Goal: Transaction & Acquisition: Purchase product/service

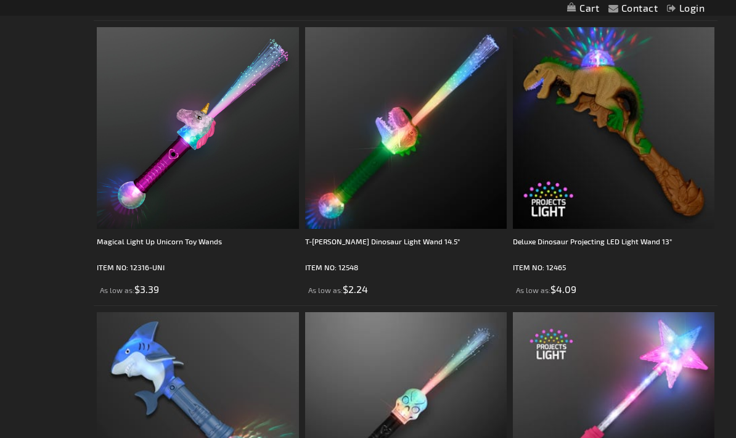
scroll to position [3079, 0]
click at [610, 84] on img at bounding box center [614, 128] width 202 height 202
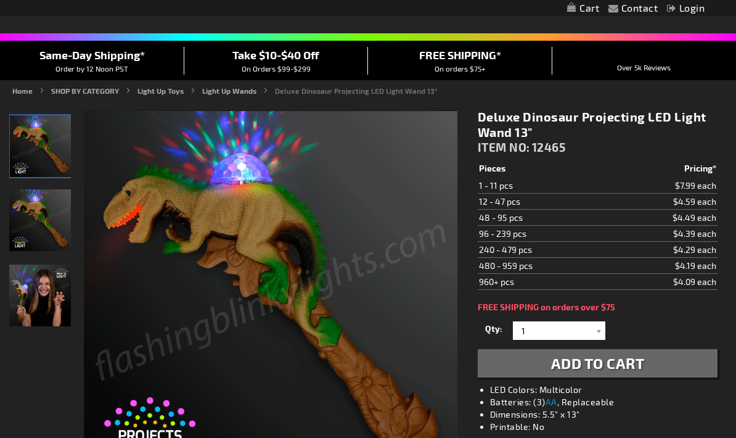
scroll to position [77, 0]
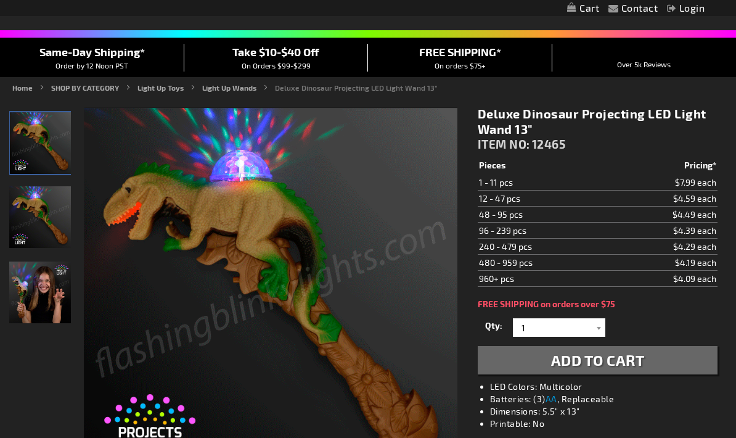
click at [52, 290] on img "Girl playing with Deluxe Light Up Dinosaur Projecting LED Wand" at bounding box center [40, 292] width 62 height 62
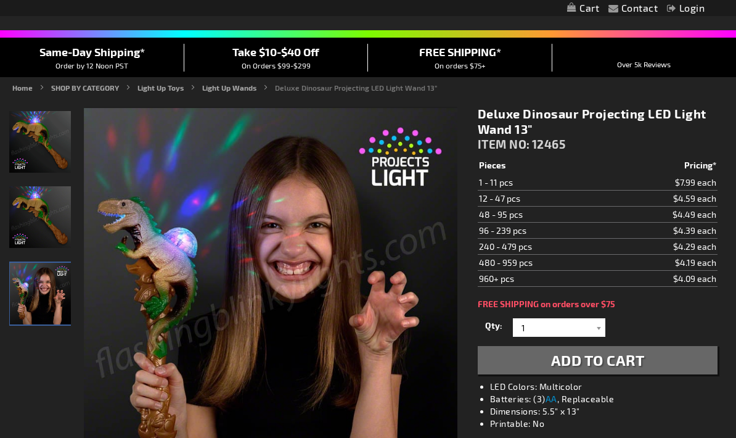
click at [33, 220] on img "Deluxe Light Up Dinosaur Projecting LED Wand" at bounding box center [40, 217] width 62 height 62
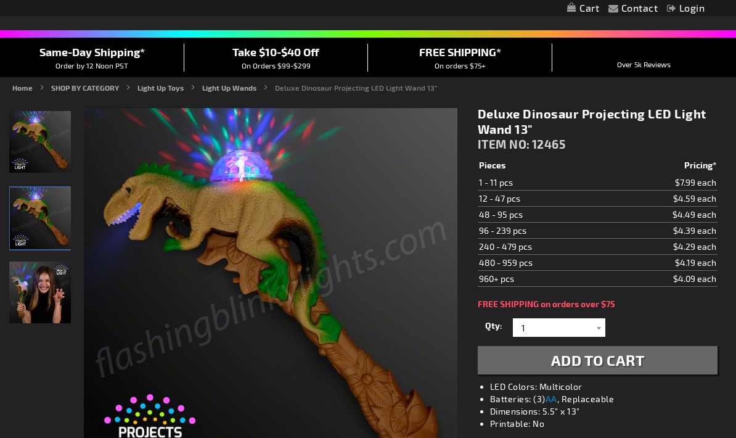
click at [37, 146] on img "Deluxe Light Up Dinosaur Projecting LED Wand" at bounding box center [40, 142] width 62 height 62
click at [656, 355] on button "Add to Cart" at bounding box center [598, 360] width 240 height 28
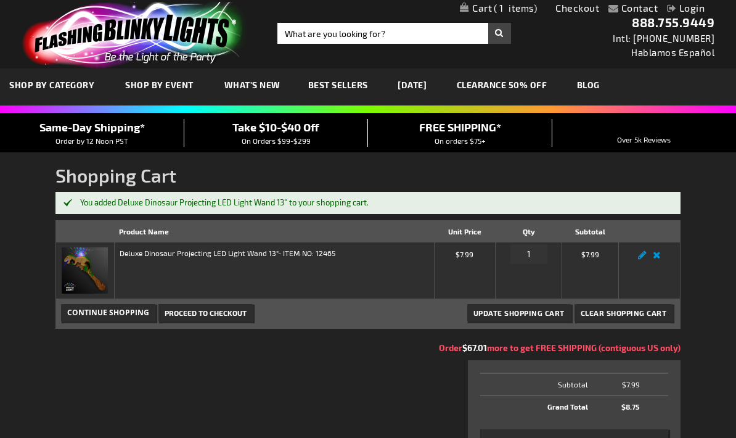
click at [93, 311] on span "Continue Shopping" at bounding box center [108, 312] width 82 height 10
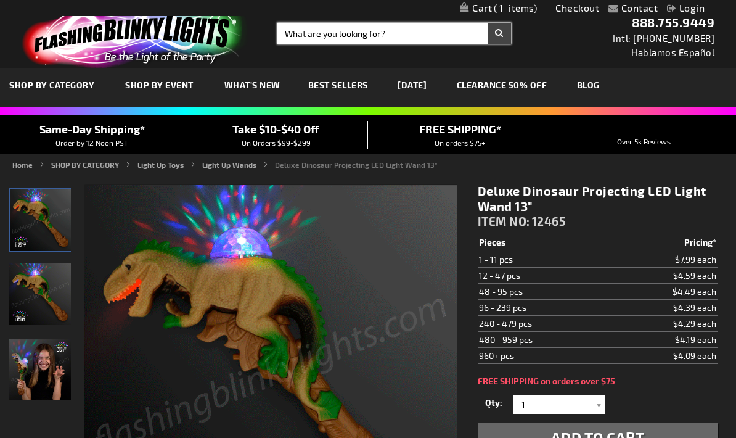
click at [416, 32] on input "Search" at bounding box center [395, 33] width 234 height 21
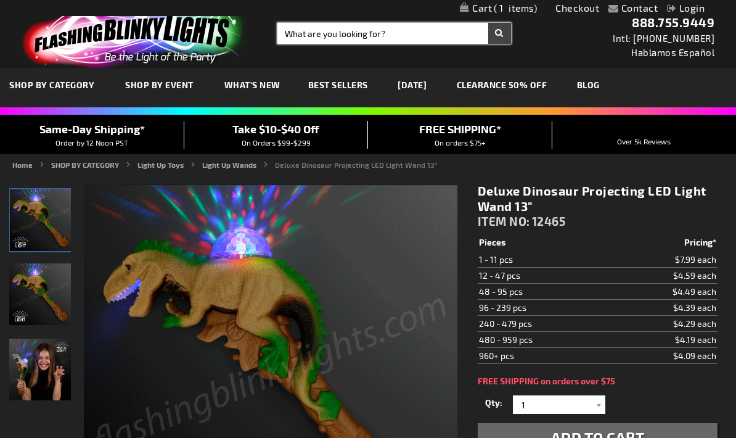
click at [426, 32] on input "Search" at bounding box center [395, 33] width 234 height 21
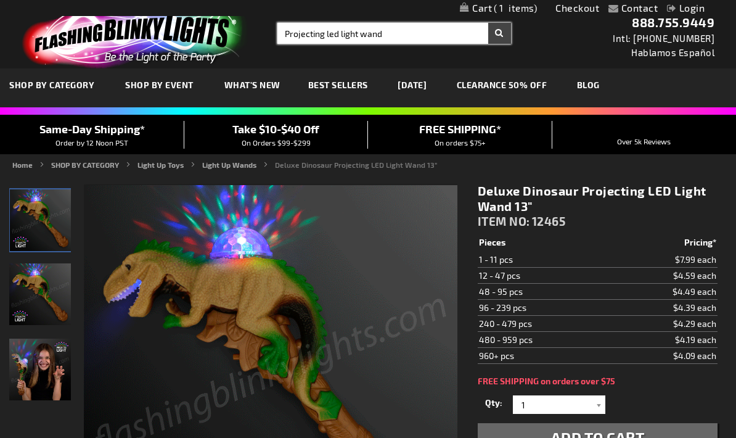
type input "Projecting led light wand"
click at [500, 33] on button "Search" at bounding box center [499, 33] width 23 height 21
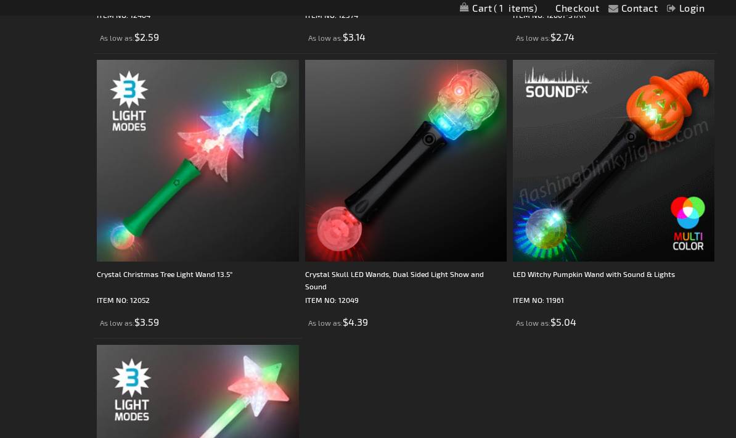
scroll to position [1054, 0]
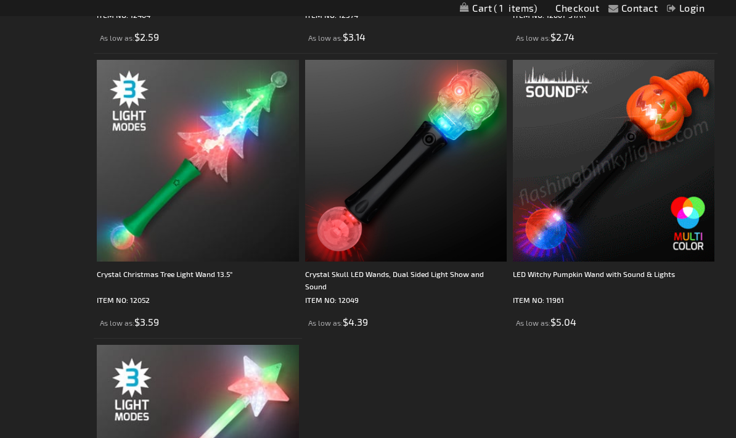
click at [663, 113] on img at bounding box center [614, 161] width 202 height 202
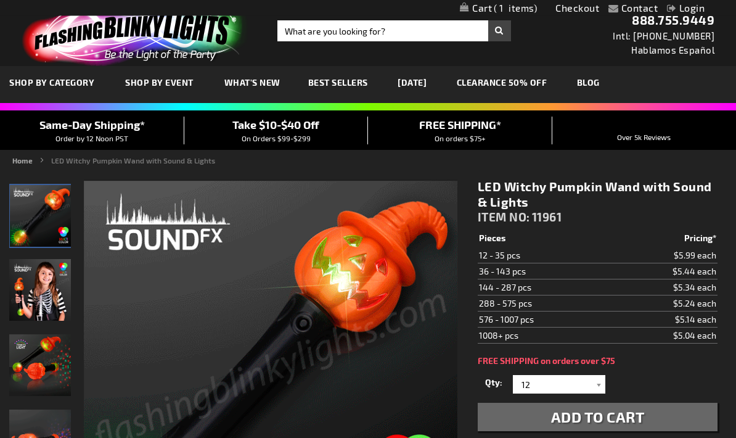
scroll to position [2, 0]
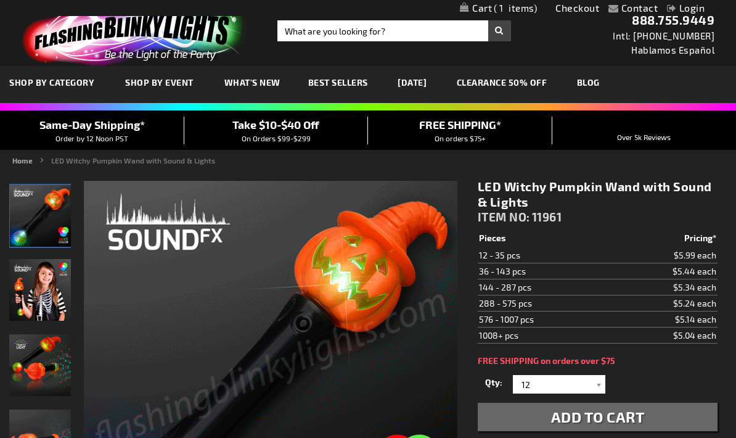
click at [603, 378] on div at bounding box center [599, 384] width 12 height 19
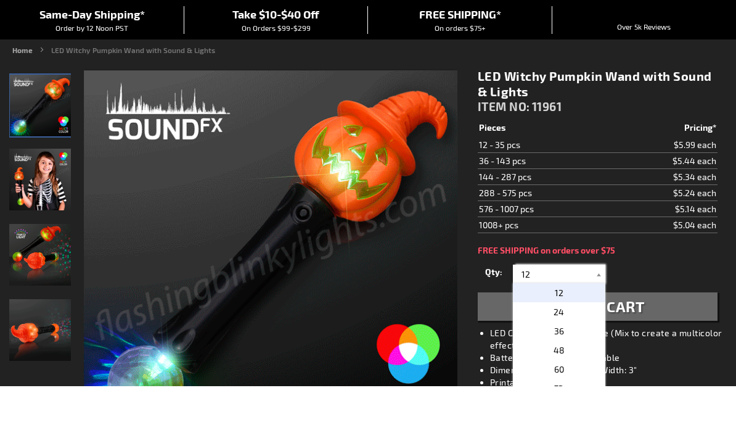
scroll to position [63, 0]
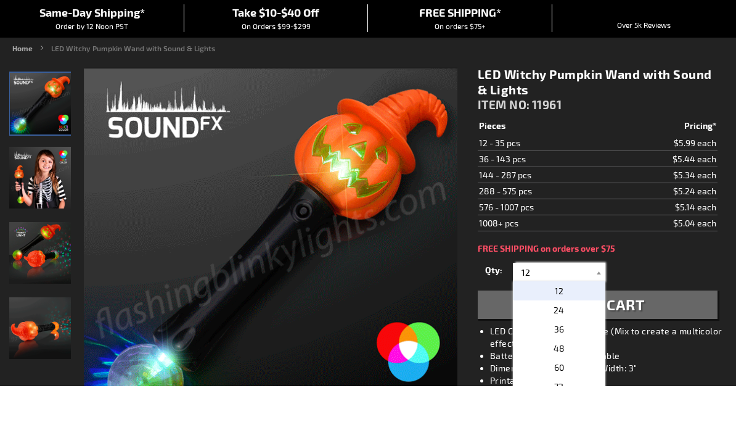
click at [44, 274] on img "LED Witchy Pumpkin Wand with Sound & Lights" at bounding box center [40, 305] width 62 height 62
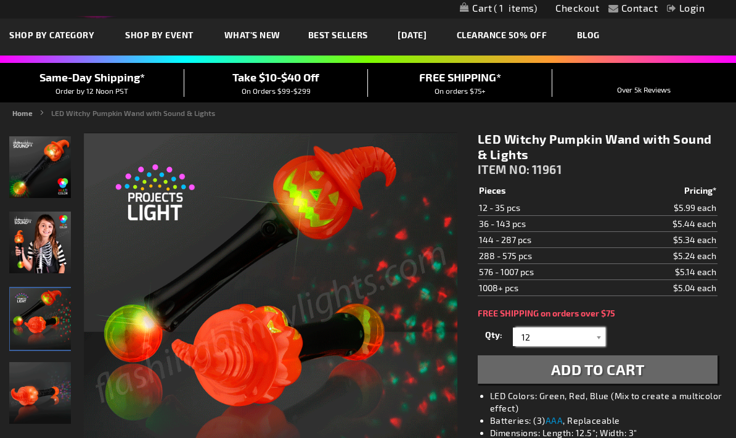
scroll to position [0, 0]
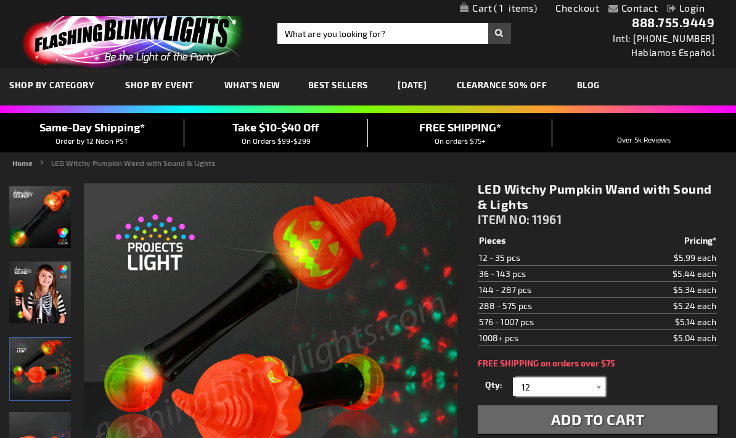
click at [47, 215] on img "LED Witchy Pumpkin Wand with Sound & Lights" at bounding box center [40, 217] width 62 height 62
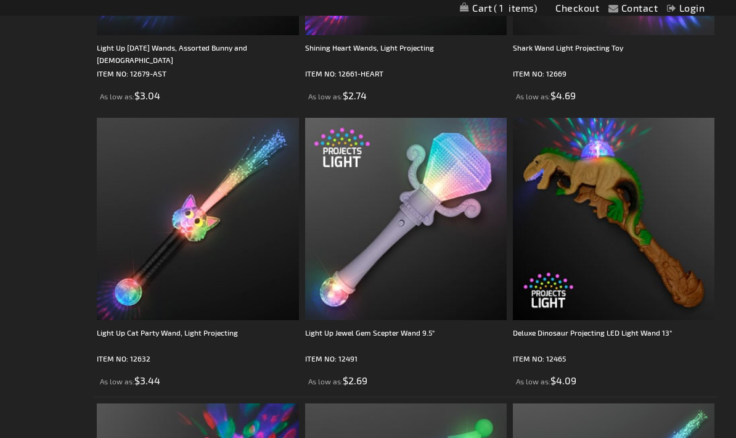
scroll to position [426, 0]
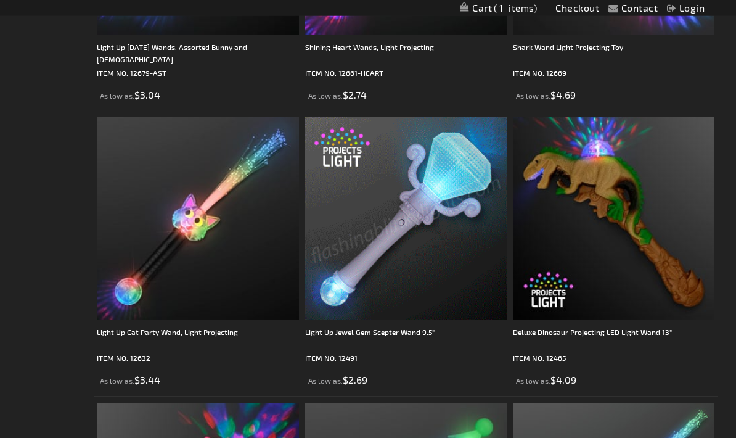
click at [459, 169] on img at bounding box center [406, 219] width 202 height 202
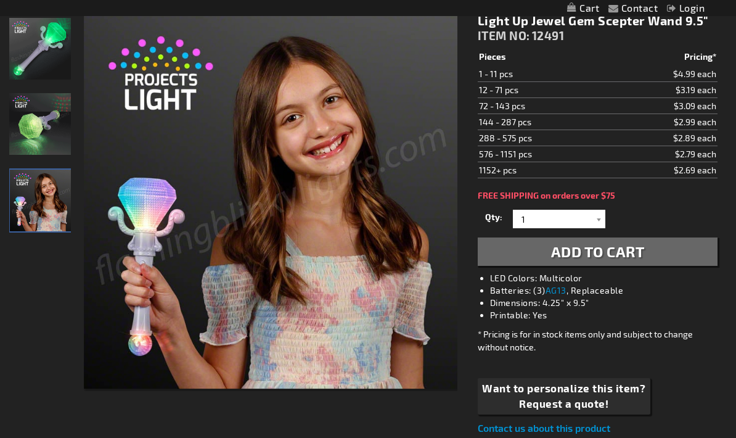
scroll to position [150, 0]
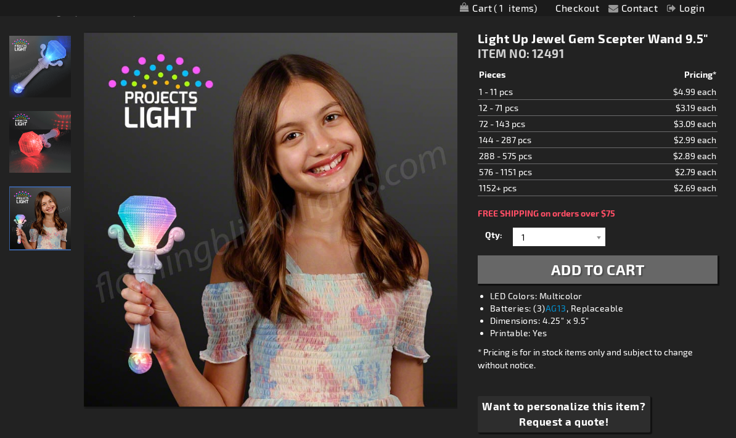
click at [657, 266] on button "Add to Cart" at bounding box center [598, 269] width 240 height 28
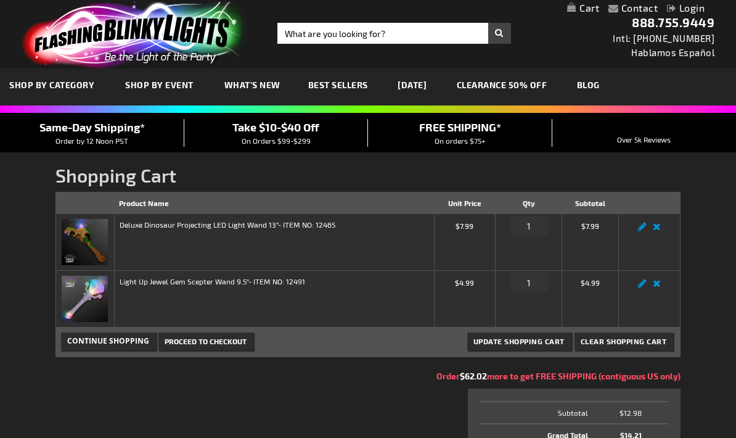
click at [96, 338] on span "Continue Shopping" at bounding box center [108, 340] width 82 height 10
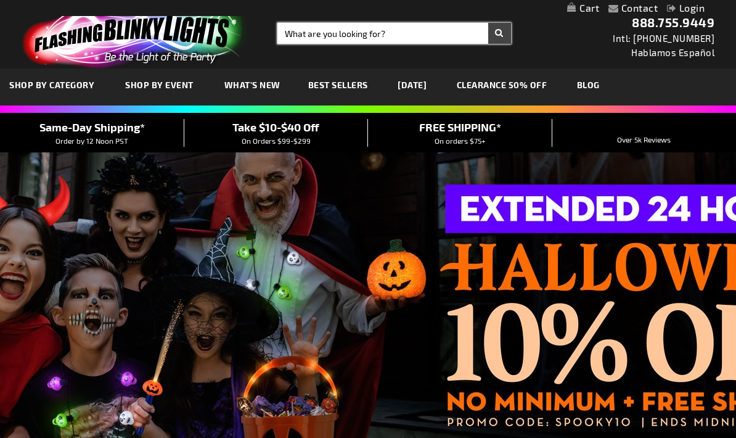
click at [420, 29] on input "Search" at bounding box center [395, 33] width 234 height 21
type input "Light up want"
click at [500, 33] on button "Search" at bounding box center [499, 33] width 23 height 21
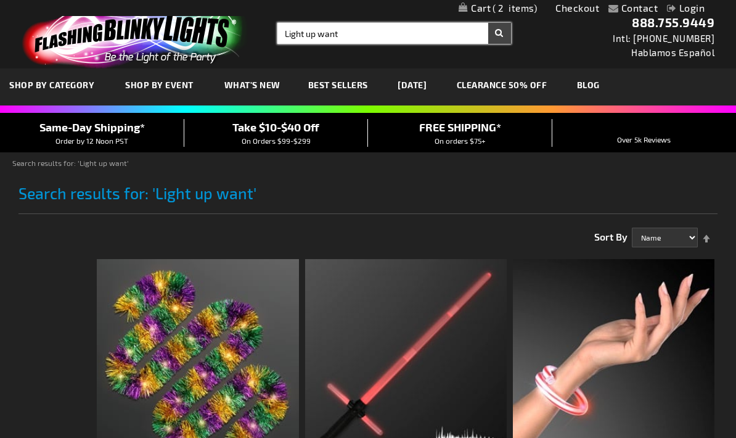
click at [376, 27] on input "Light up want" at bounding box center [395, 33] width 234 height 21
click at [375, 26] on input "Light up want" at bounding box center [395, 33] width 234 height 21
click at [365, 27] on input "Light up want" at bounding box center [395, 33] width 234 height 21
click at [364, 29] on input "Light up want" at bounding box center [395, 33] width 234 height 21
type input "Light up wand"
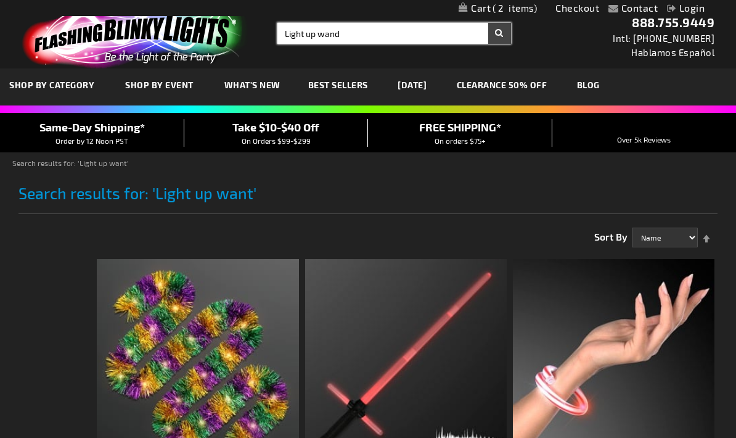
click at [500, 33] on button "Search" at bounding box center [499, 33] width 23 height 21
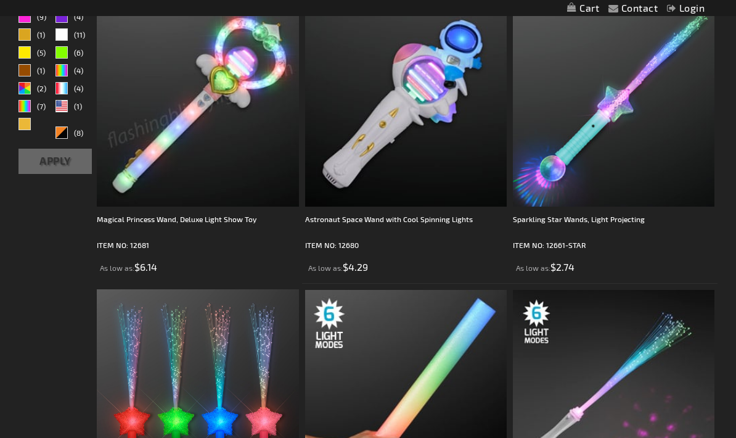
scroll to position [228, 0]
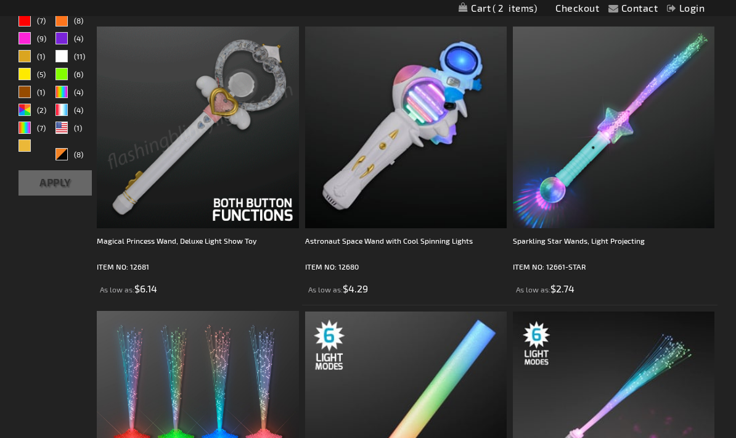
click at [224, 108] on img at bounding box center [198, 128] width 202 height 202
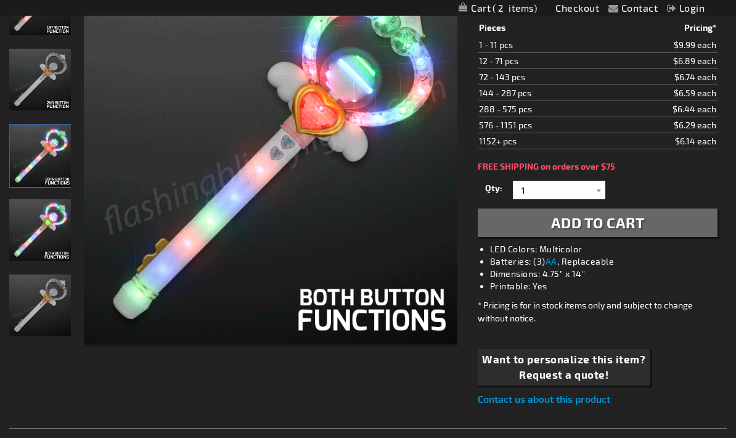
scroll to position [208, 0]
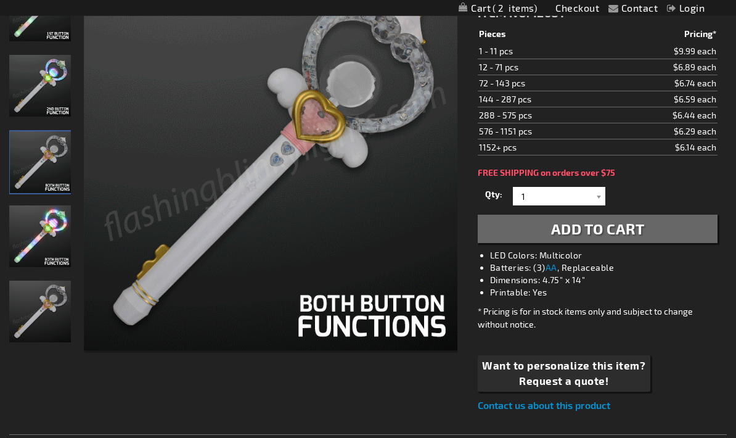
click at [698, 48] on td "$9.99 each" at bounding box center [663, 52] width 109 height 16
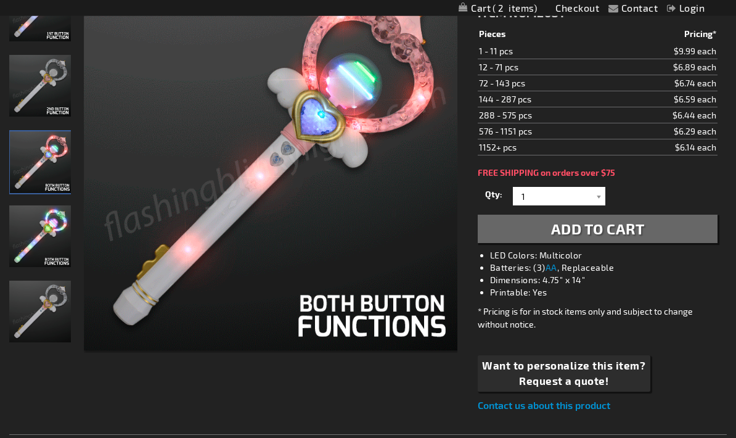
click at [649, 231] on button "Add to Cart" at bounding box center [598, 229] width 240 height 28
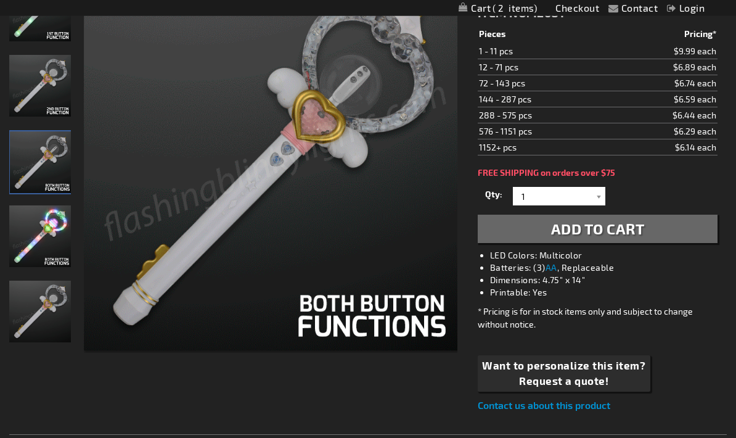
scroll to position [208, 0]
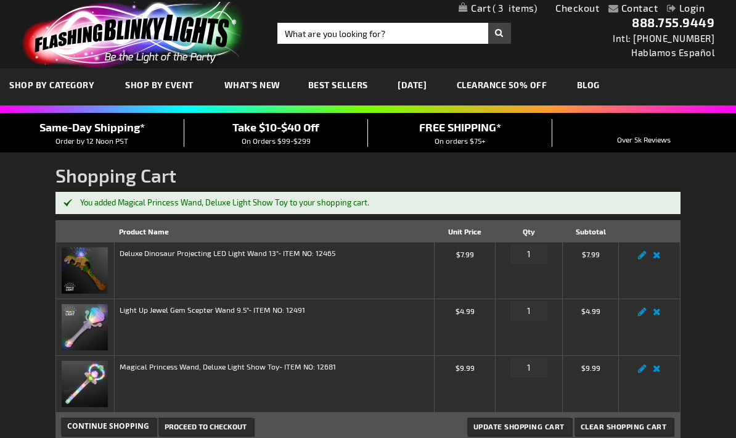
click at [639, 372] on link "Edit" at bounding box center [642, 372] width 15 height 0
click at [532, 364] on input "1" at bounding box center [529, 368] width 37 height 20
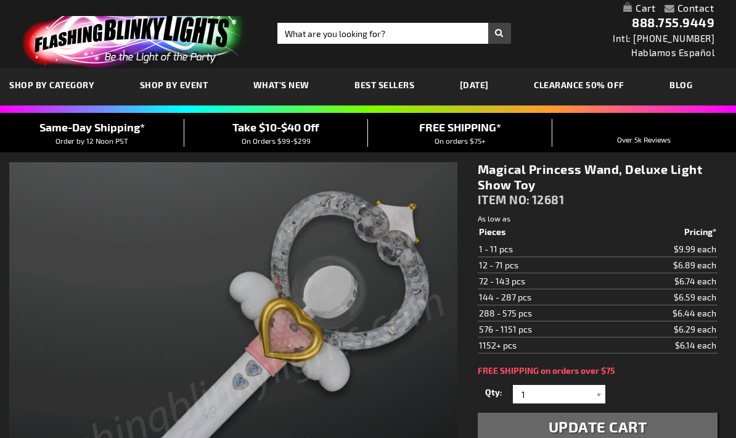
select select
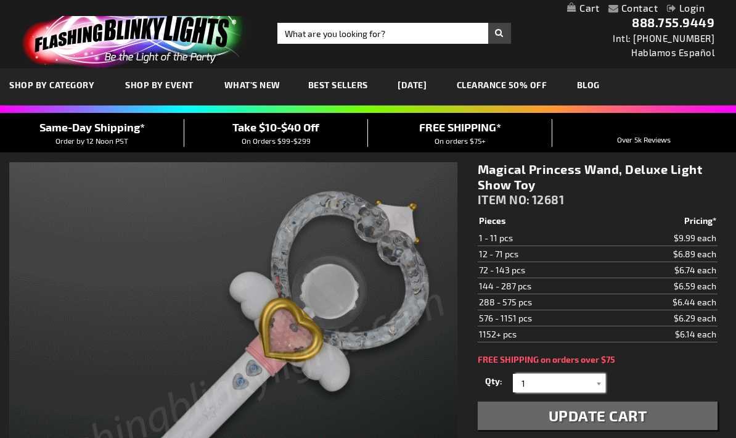
click at [591, 379] on input "1" at bounding box center [560, 383] width 89 height 19
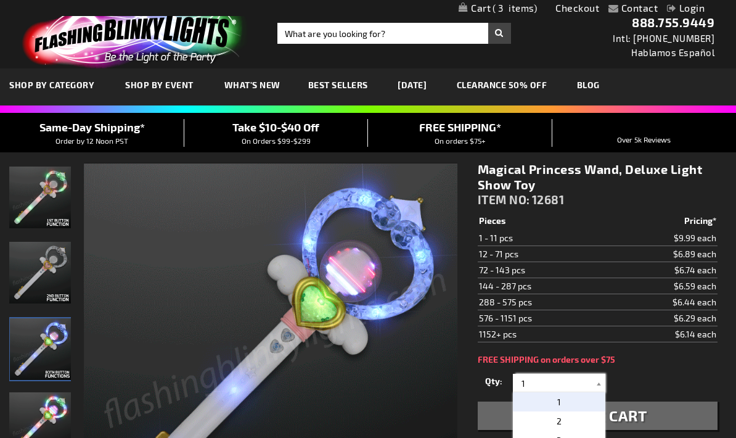
scroll to position [139, 0]
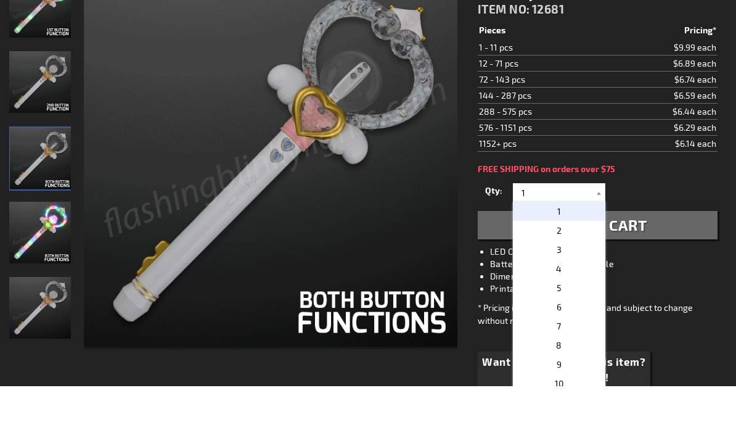
click at [567, 273] on p "2" at bounding box center [559, 282] width 93 height 19
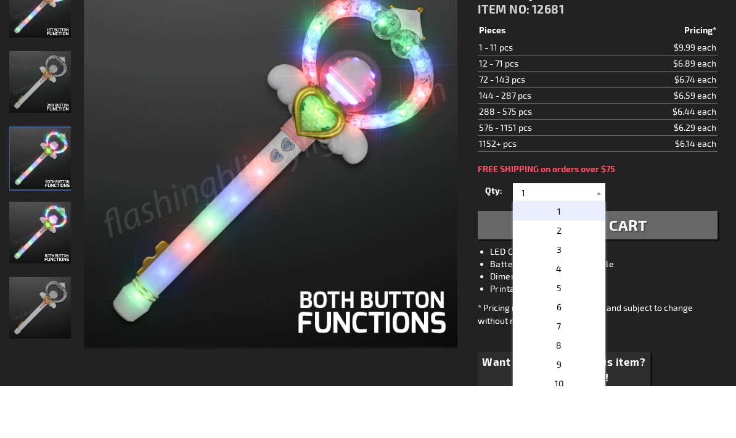
type input "2"
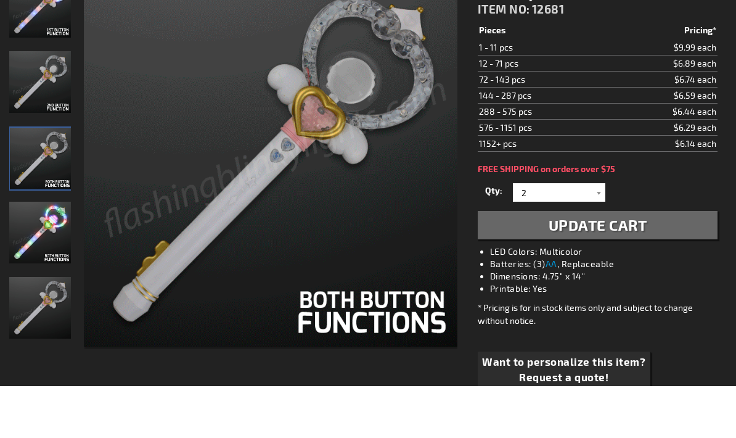
scroll to position [191, 0]
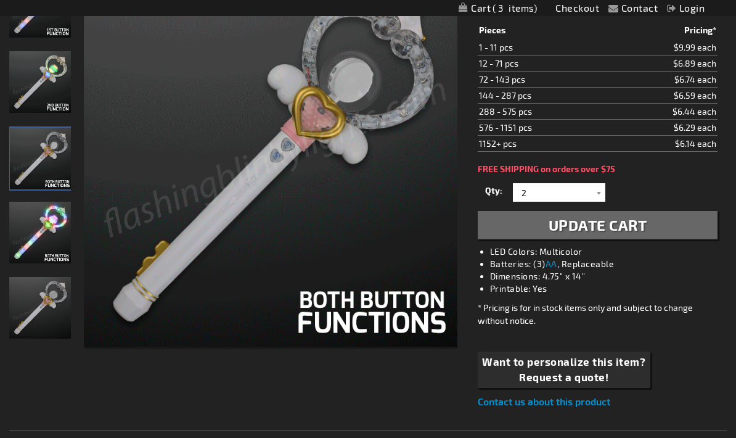
click at [650, 221] on button "Update Cart" at bounding box center [598, 225] width 240 height 28
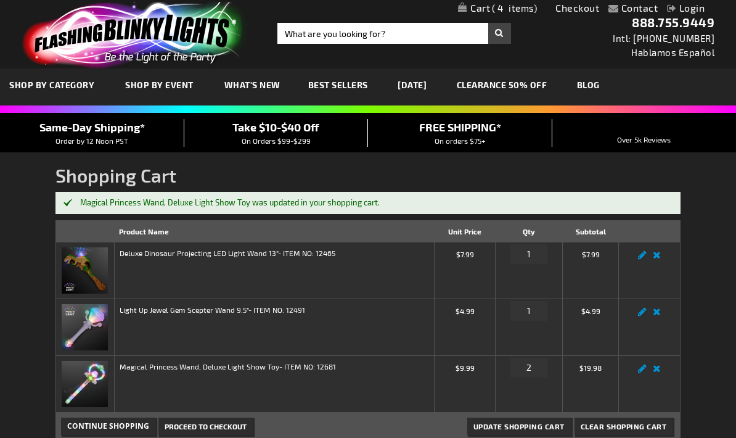
click at [661, 315] on link "Remove item" at bounding box center [657, 315] width 14 height 0
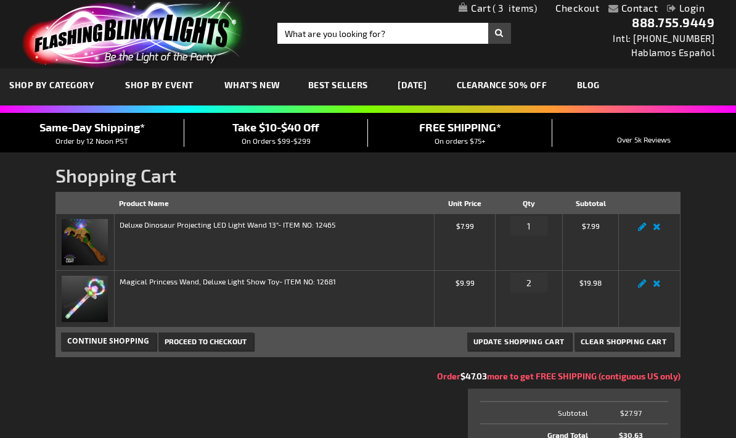
click at [426, 89] on link "[DATE]" at bounding box center [412, 84] width 47 height 41
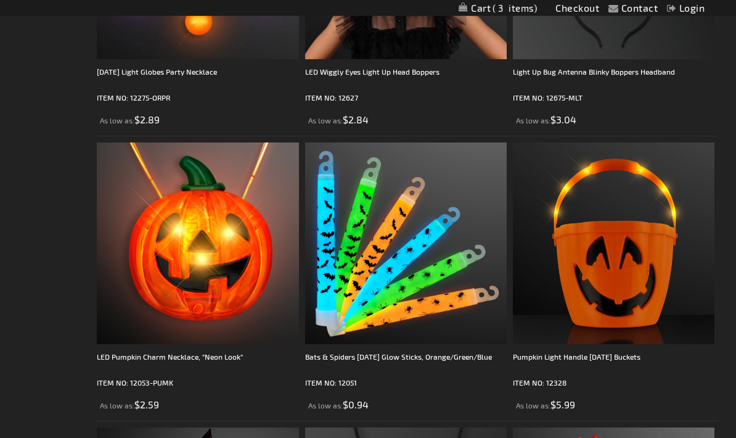
scroll to position [1367, 0]
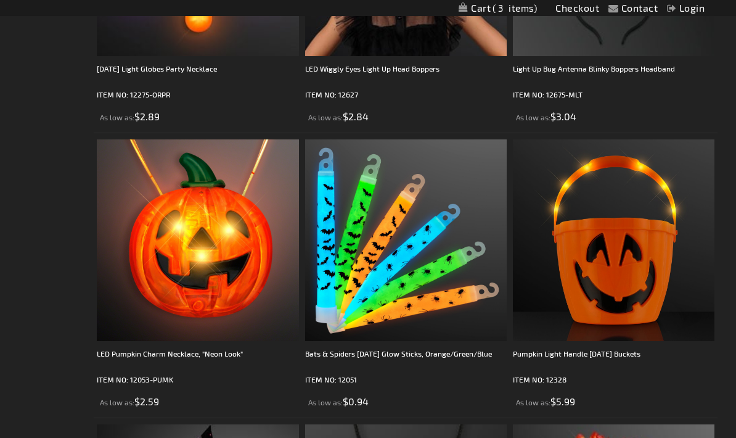
click at [631, 269] on img at bounding box center [614, 240] width 202 height 202
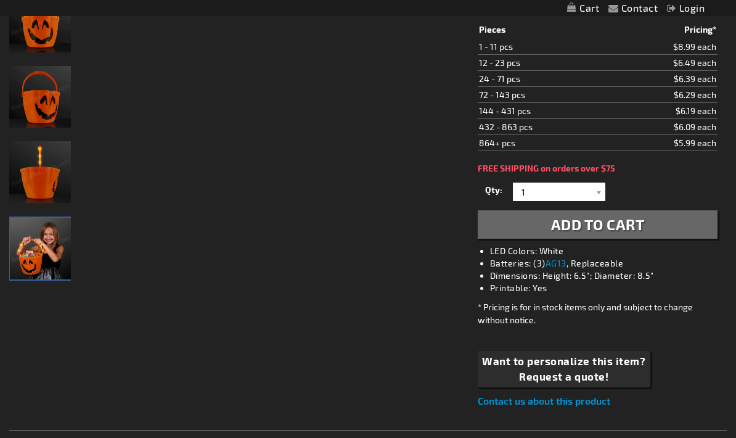
click at [46, 246] on img "Girl displaying Light Up Halloween Pumpkin LED Bucket" at bounding box center [41, 249] width 62 height 62
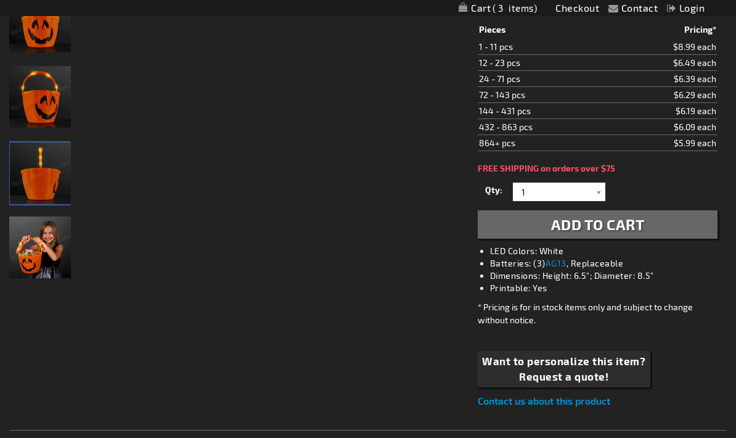
click at [36, 170] on img "Light Up Halloween Pumpkin LED Bucket" at bounding box center [41, 173] width 62 height 62
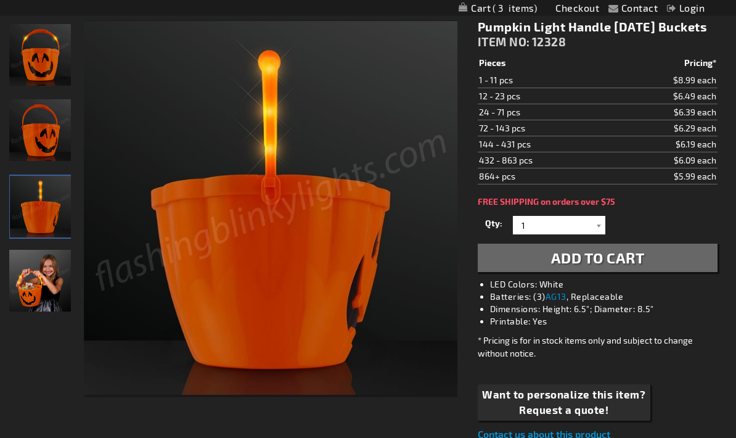
click at [13, 119] on img "Light Up Halloween Pumpkin LED Bucket" at bounding box center [40, 131] width 62 height 62
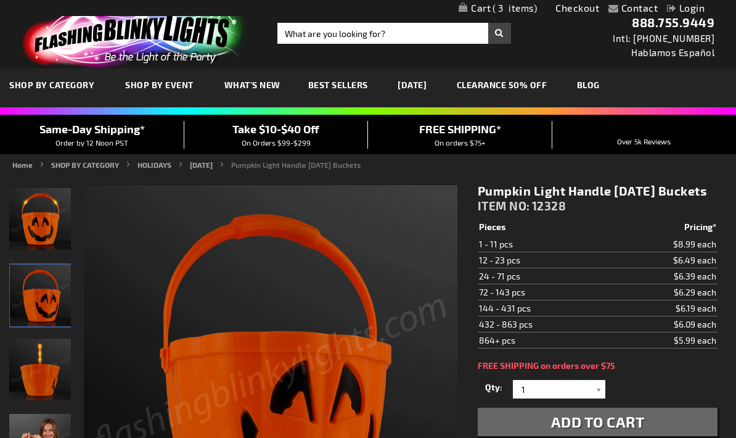
click at [493, 9] on span "3" at bounding box center [515, 7] width 44 height 11
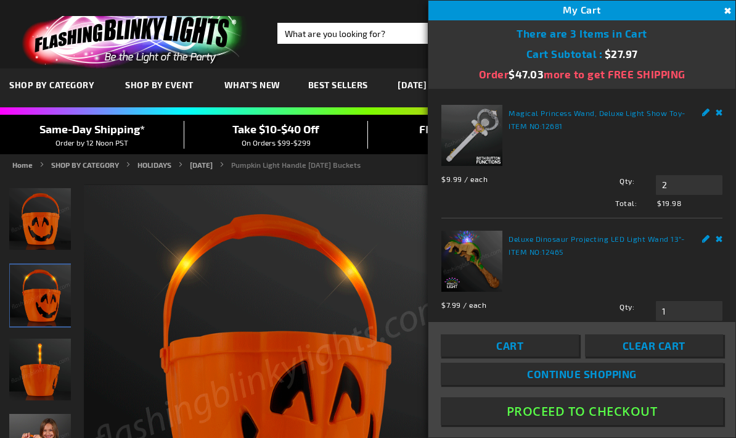
click at [543, 356] on link "Cart" at bounding box center [510, 345] width 138 height 22
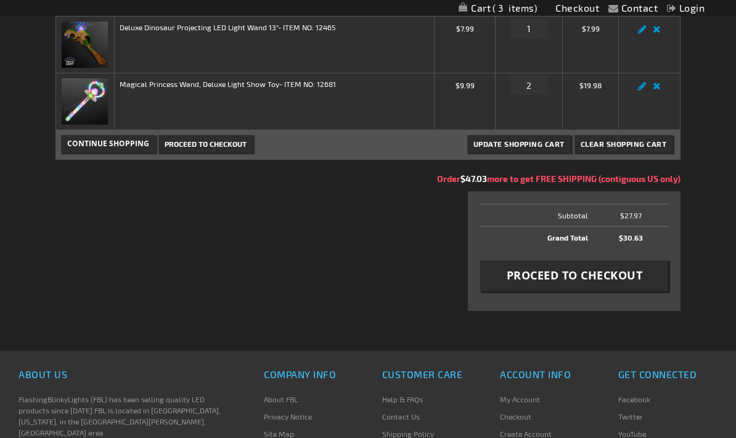
scroll to position [197, 0]
click at [598, 271] on span "Proceed to Checkout" at bounding box center [575, 275] width 136 height 15
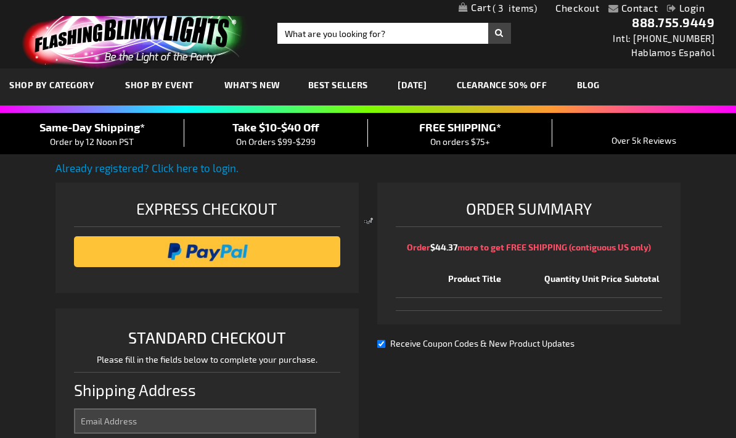
select select "US"
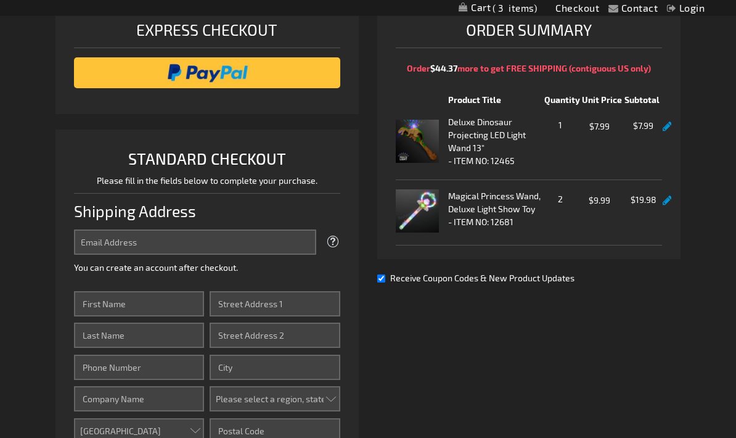
scroll to position [174, 0]
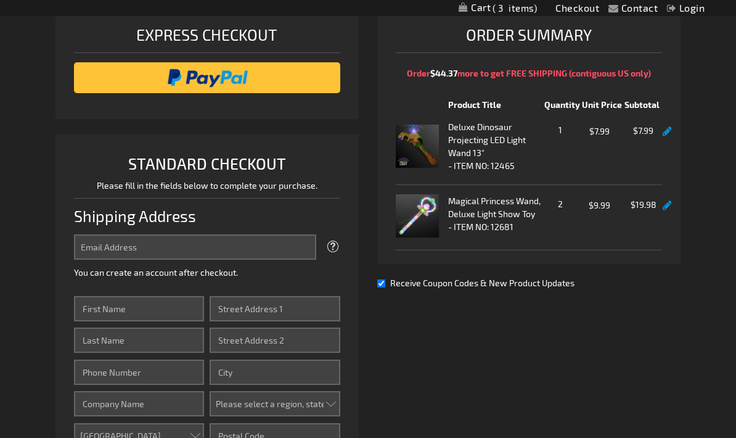
click at [142, 62] on div at bounding box center [207, 77] width 266 height 31
click at [139, 74] on input "image" at bounding box center [207, 77] width 254 height 25
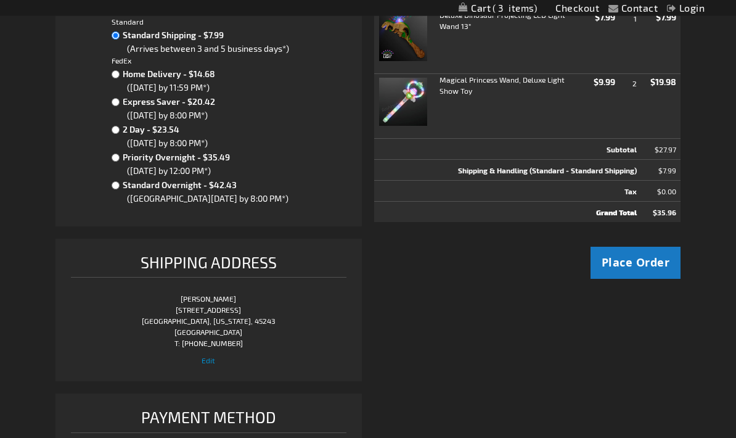
scroll to position [272, 0]
click at [644, 255] on span "Place Order" at bounding box center [636, 262] width 68 height 15
